Goal: Task Accomplishment & Management: Manage account settings

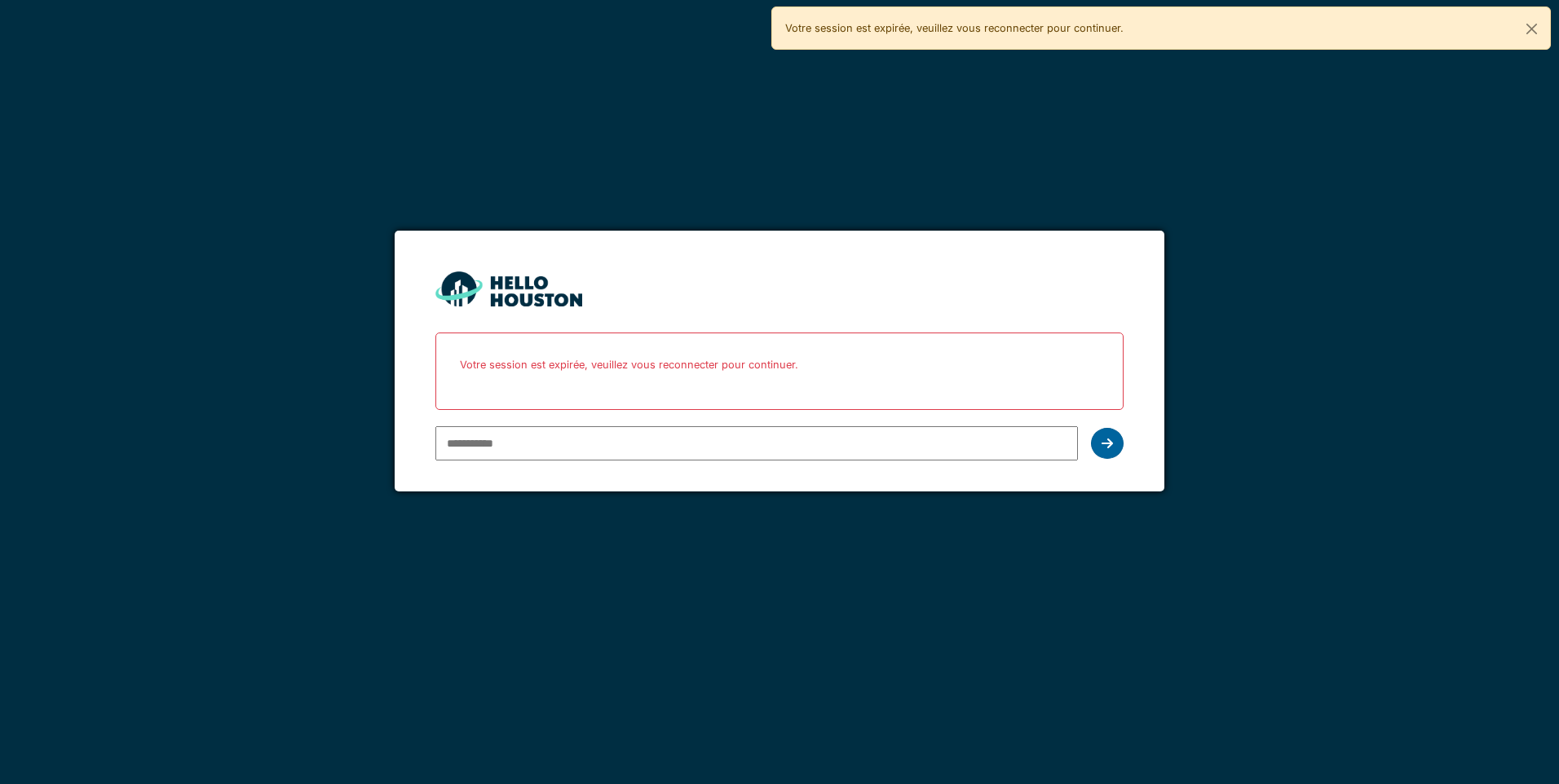
type input "**********"
click at [1102, 442] on icon at bounding box center [1108, 443] width 12 height 13
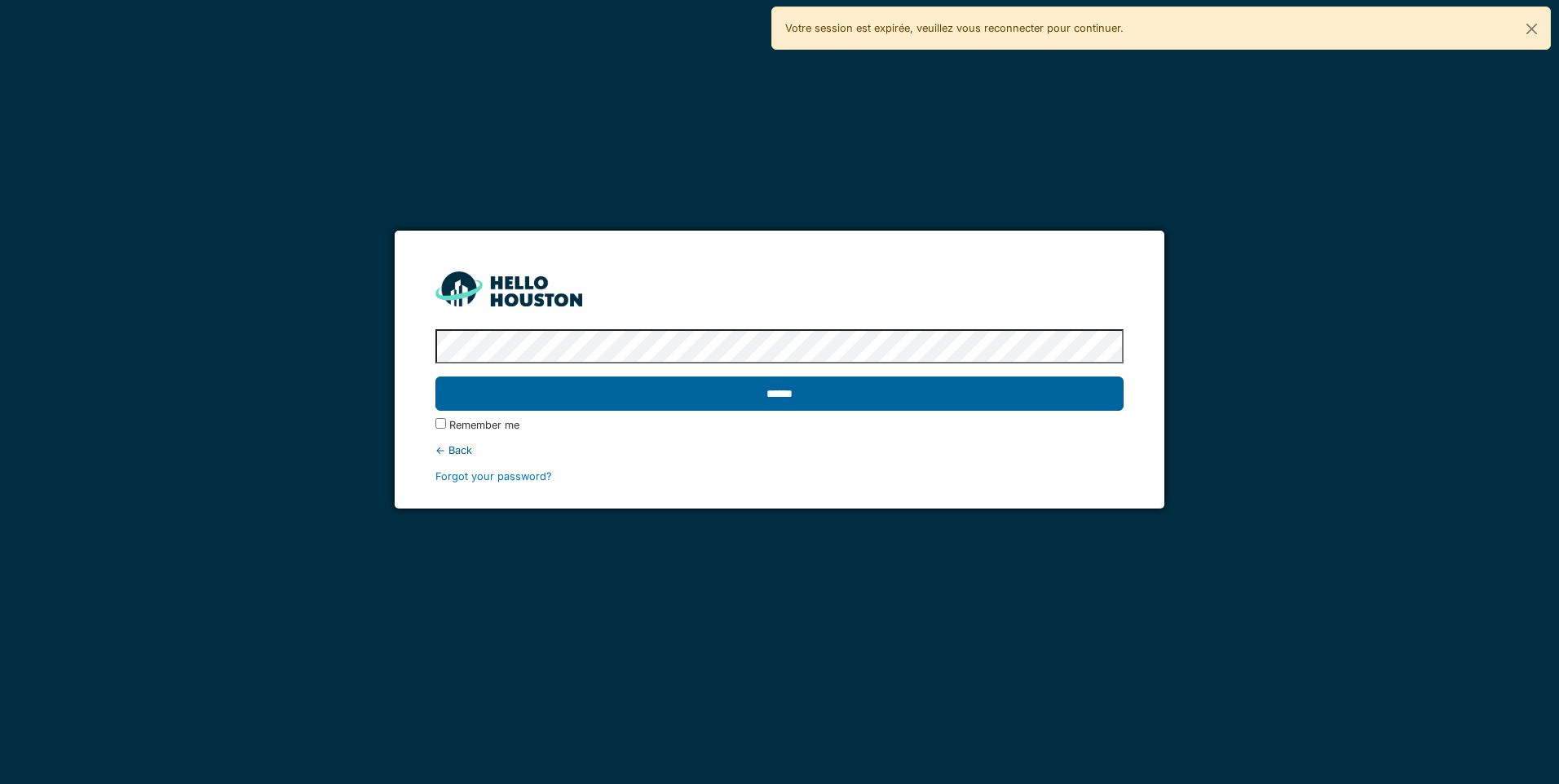
click at [1084, 403] on input "******" at bounding box center [779, 393] width 687 height 34
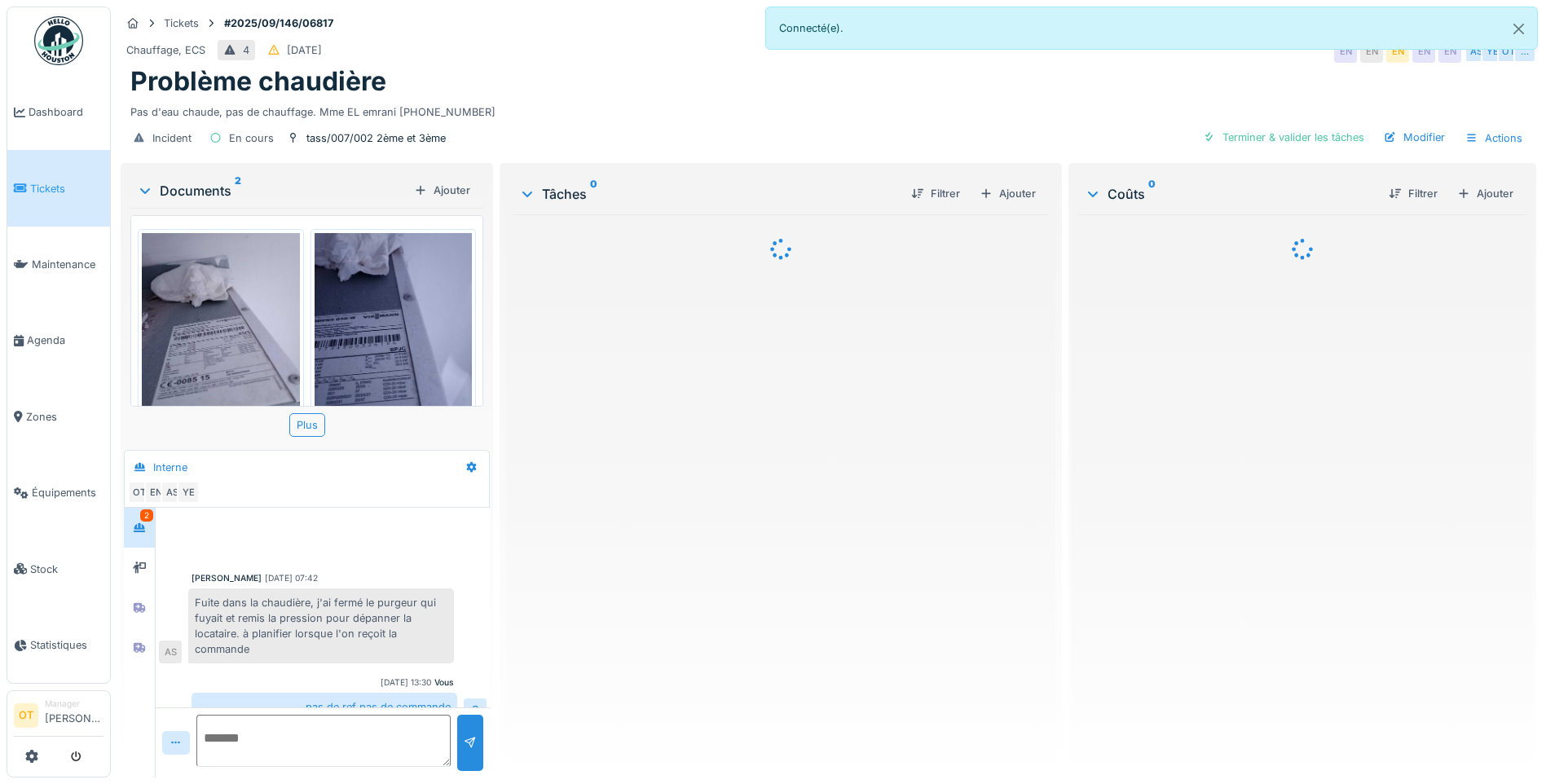
scroll to position [152, 0]
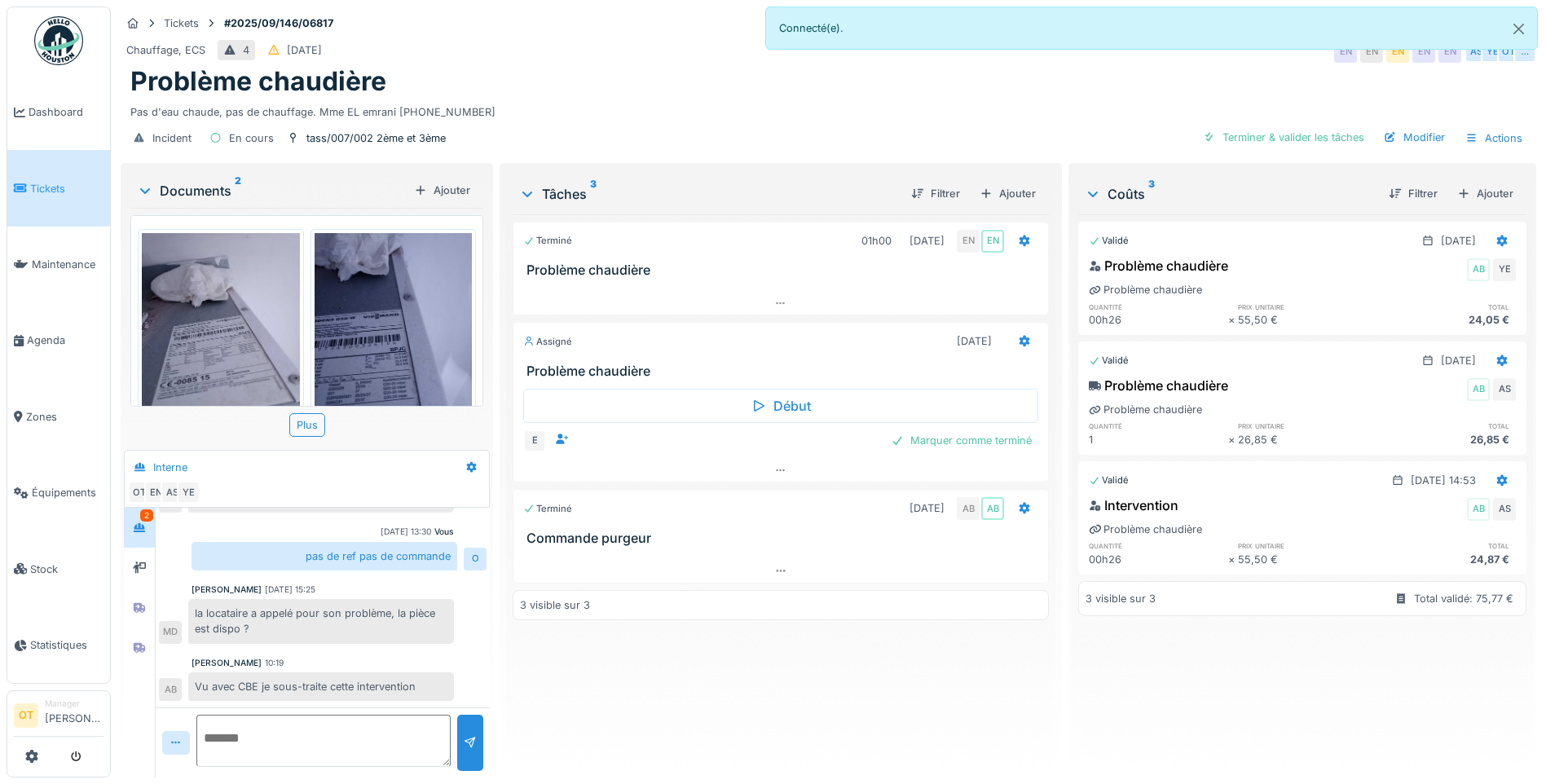
click at [256, 310] on img at bounding box center [221, 338] width 158 height 210
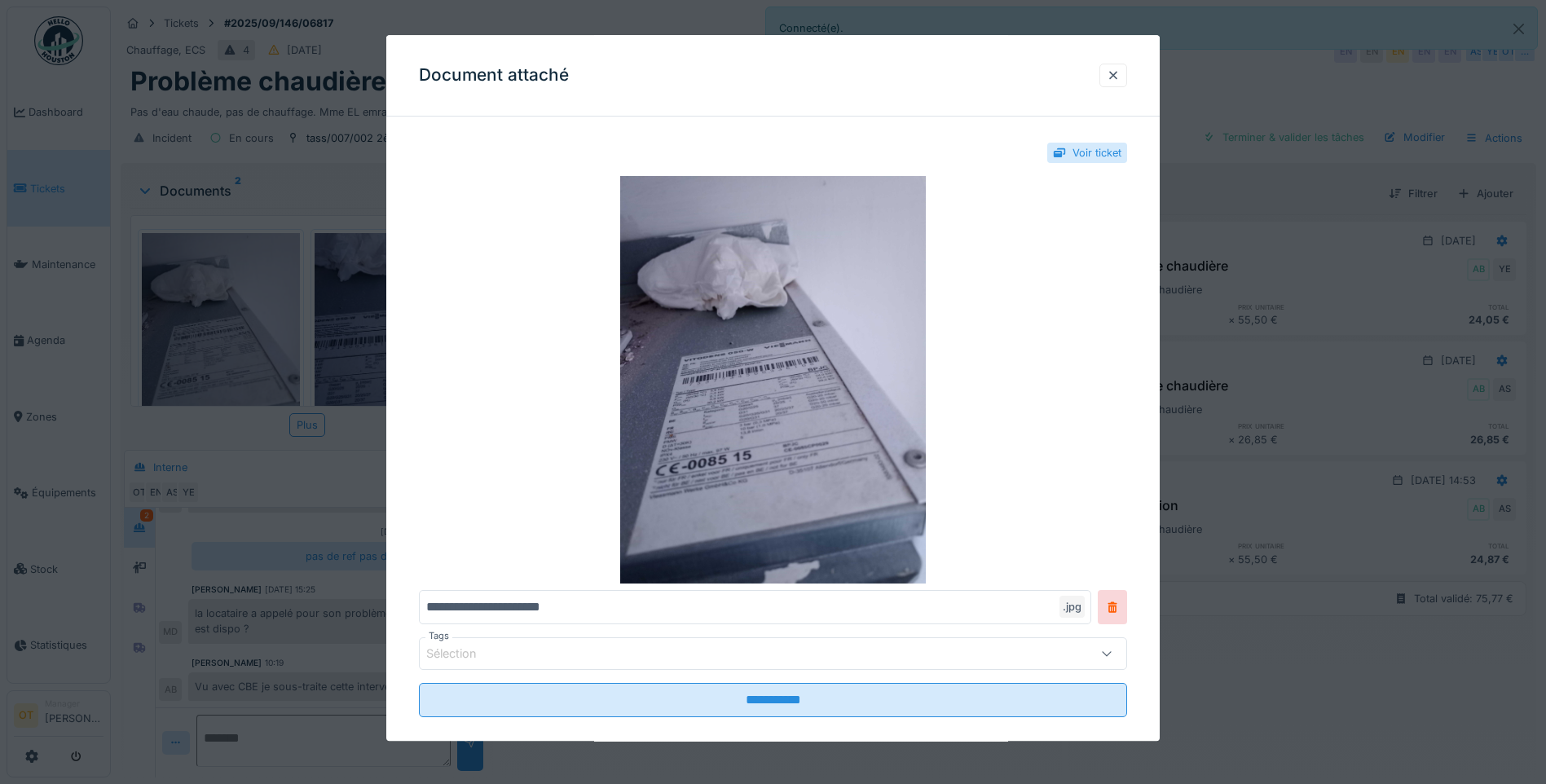
click at [245, 309] on div at bounding box center [773, 392] width 1546 height 784
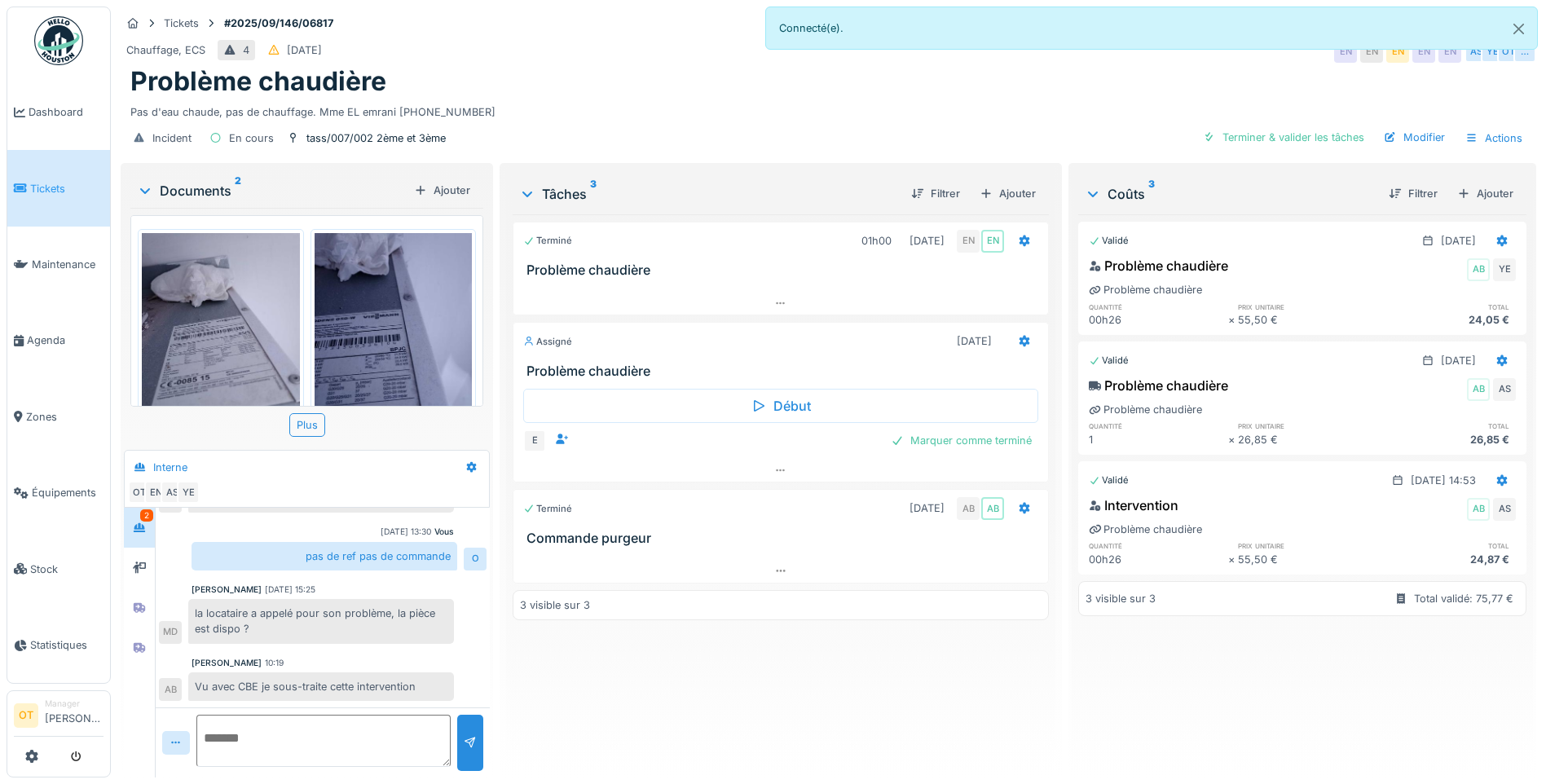
click at [374, 324] on img at bounding box center [394, 338] width 158 height 210
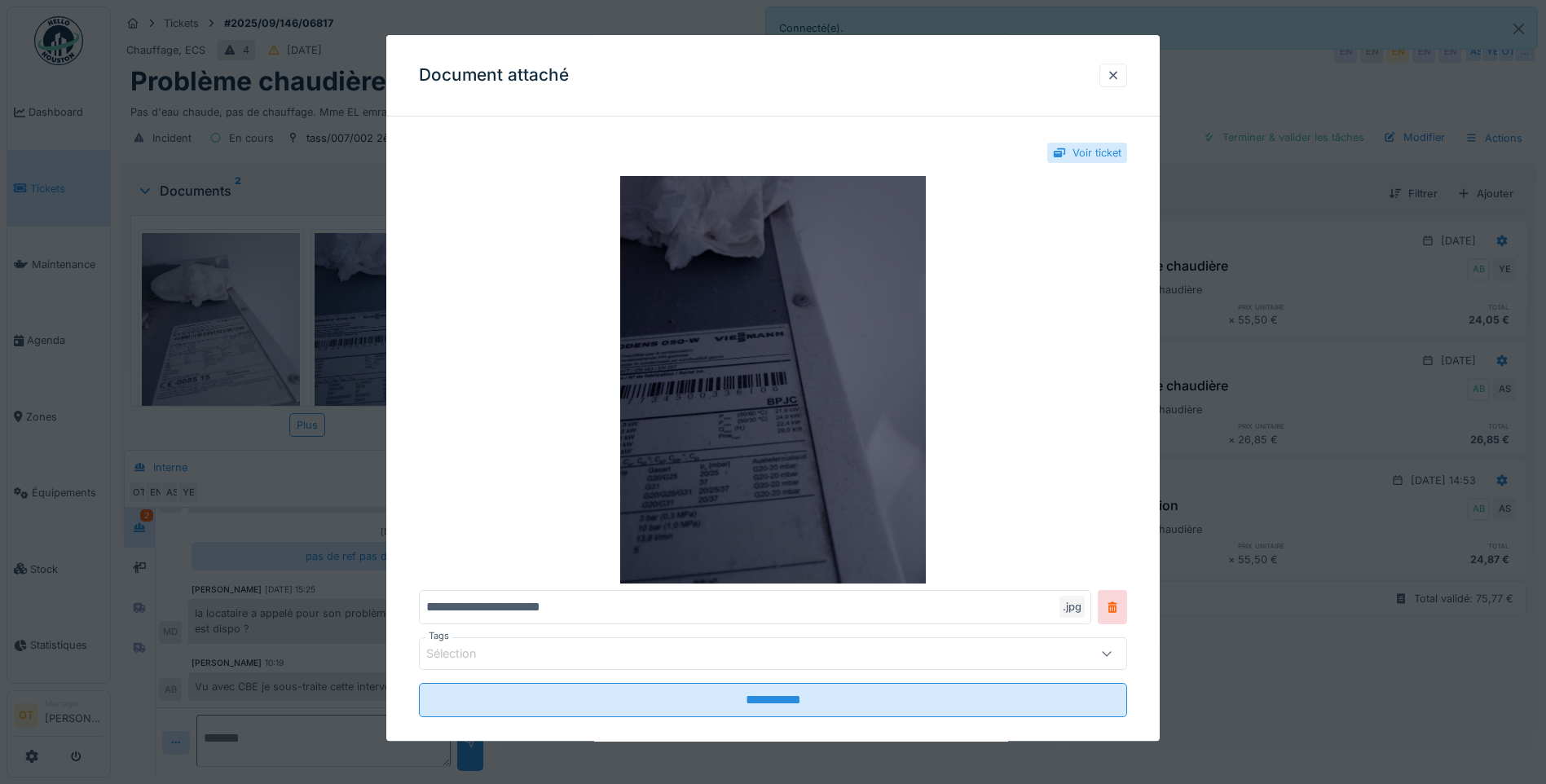
click at [722, 389] on img at bounding box center [773, 380] width 708 height 407
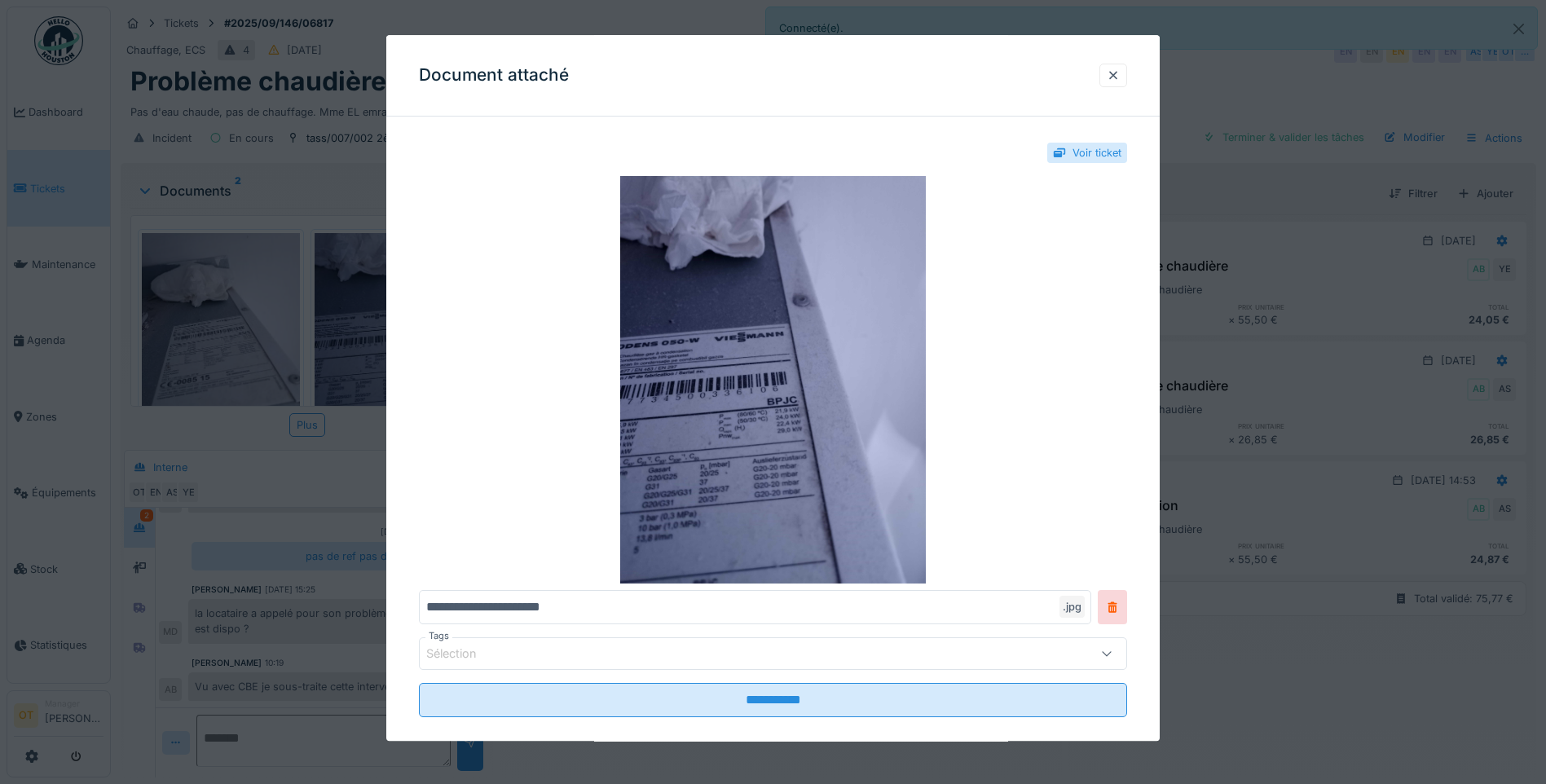
click at [234, 362] on div at bounding box center [773, 392] width 1546 height 784
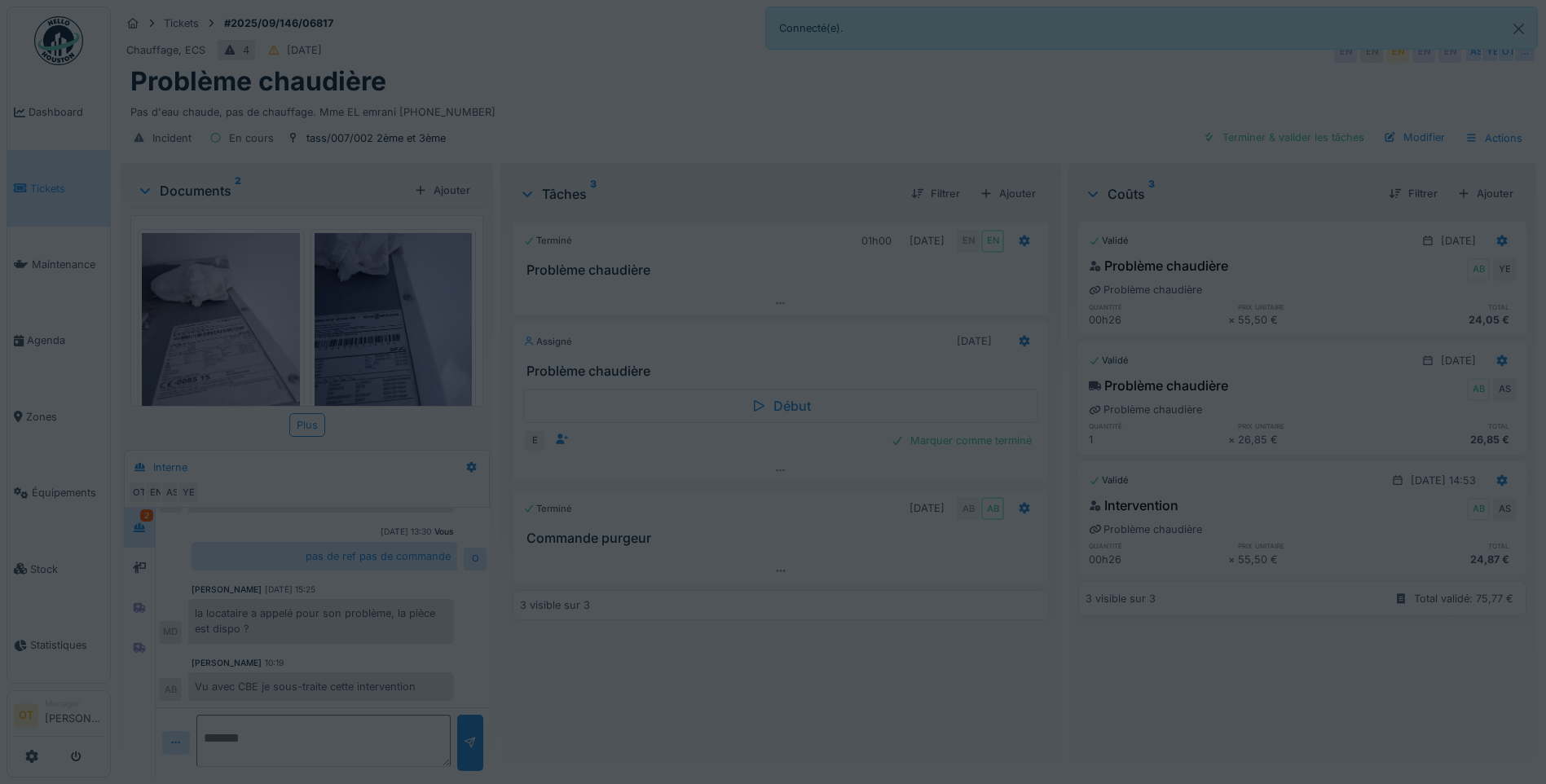
click at [235, 336] on img at bounding box center [221, 338] width 158 height 210
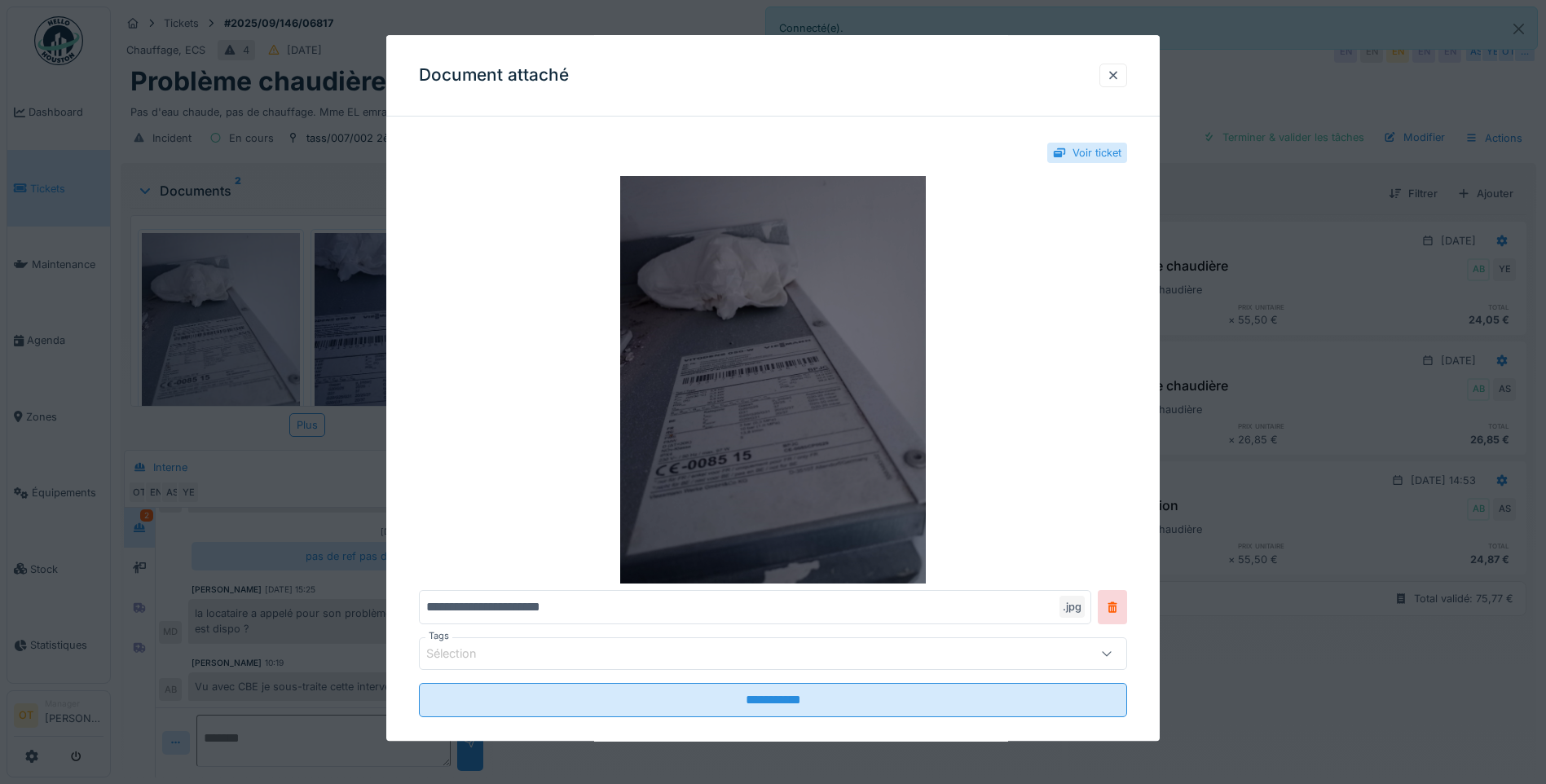
click at [715, 386] on img at bounding box center [773, 380] width 708 height 407
